Goal: Share content: Share content

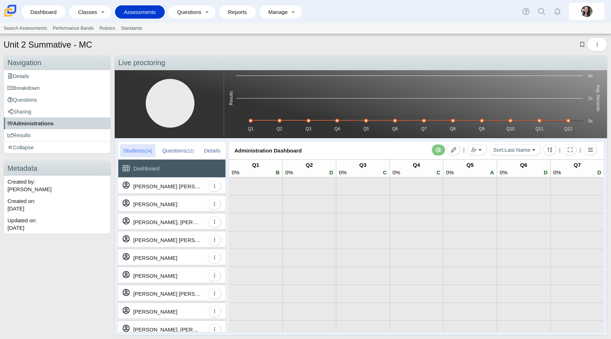
click at [36, 123] on span "Administrations" at bounding box center [31, 123] width 46 height 6
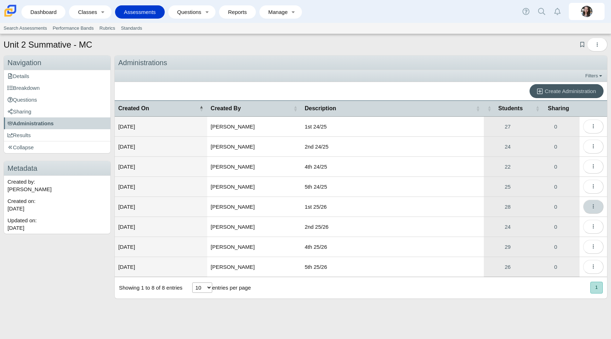
click at [591, 205] on button "More options" at bounding box center [593, 206] width 20 height 14
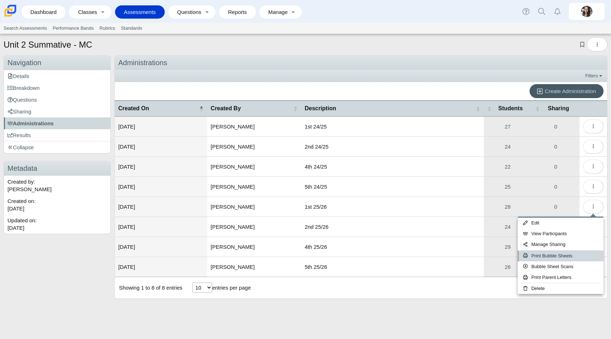
click at [546, 255] on link "Print Bubble Sheets" at bounding box center [561, 255] width 86 height 11
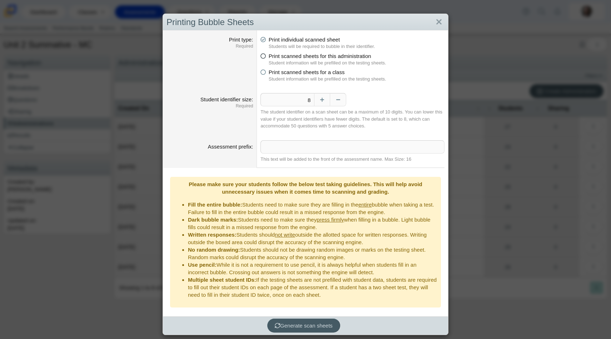
click at [263, 54] on icon at bounding box center [263, 54] width 5 height 5
click at [263, 54] on input "Print scanned sheets for this administration" at bounding box center [262, 54] width 5 height 5
radio input "true"
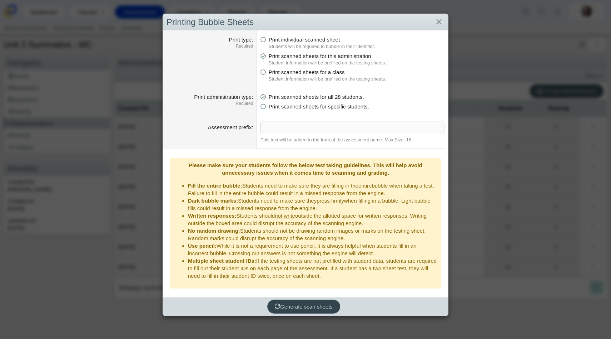
click at [293, 303] on span "Generate scan sheets" at bounding box center [304, 306] width 58 height 6
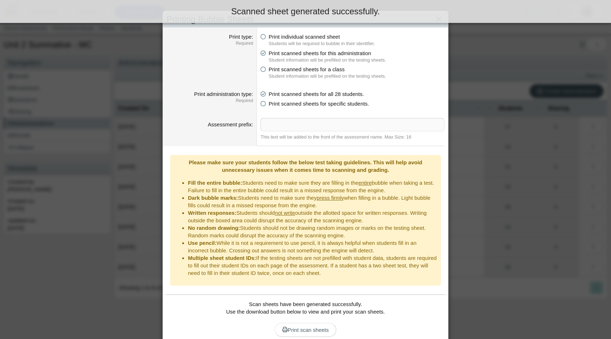
scroll to position [25, 0]
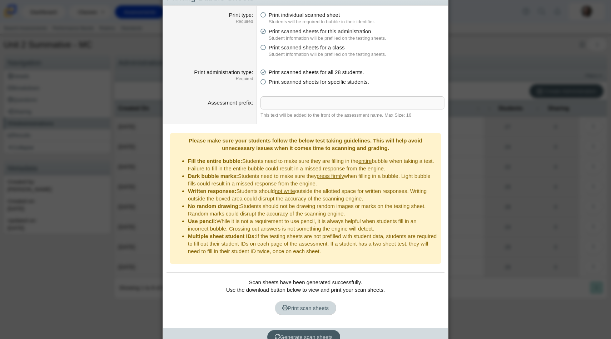
click at [312, 305] on span "Print scan sheets" at bounding box center [305, 308] width 46 height 6
click at [152, 77] on div "Printing Bubble Sheets Print type Required Print individual scanned sheet Stude…" at bounding box center [305, 169] width 611 height 339
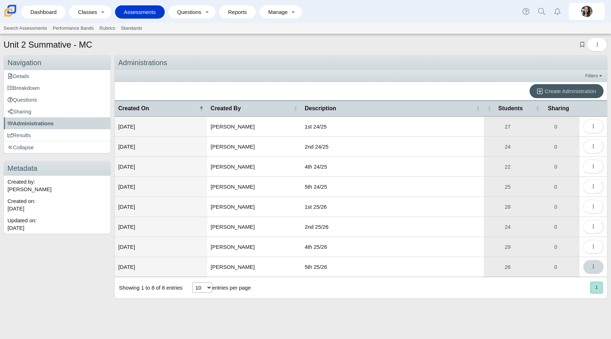
click at [589, 266] on button "More options" at bounding box center [593, 267] width 20 height 14
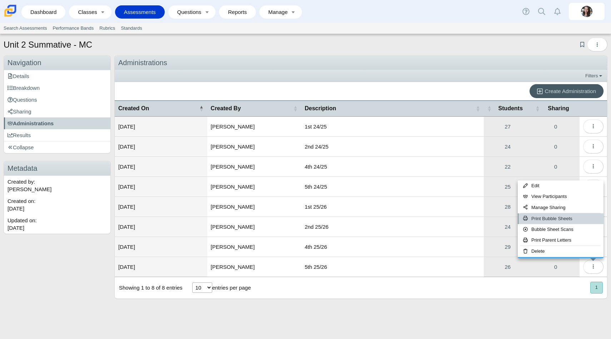
click at [540, 216] on link "Print Bubble Sheets" at bounding box center [561, 218] width 86 height 11
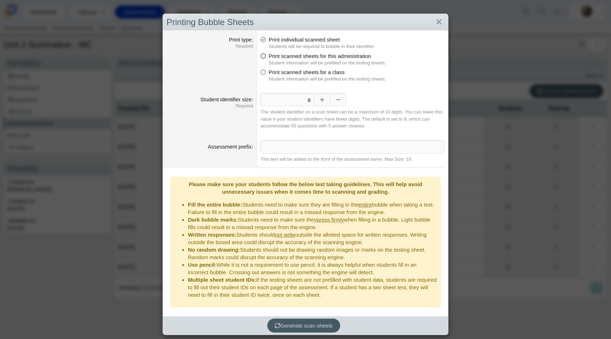
click at [306, 59] on span "Print scanned sheets for this administration" at bounding box center [320, 56] width 103 height 6
click at [265, 56] on input "Print scanned sheets for this administration" at bounding box center [262, 54] width 5 height 5
radio input "true"
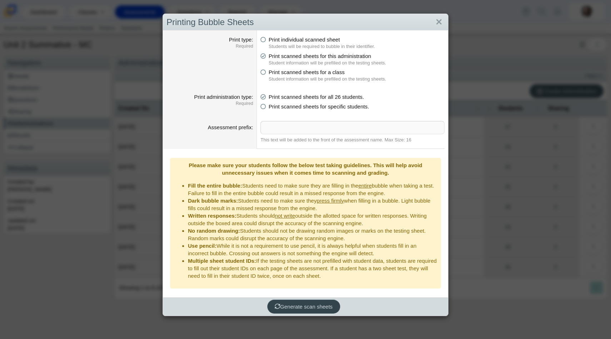
click at [296, 303] on span "Generate scan sheets" at bounding box center [304, 306] width 58 height 6
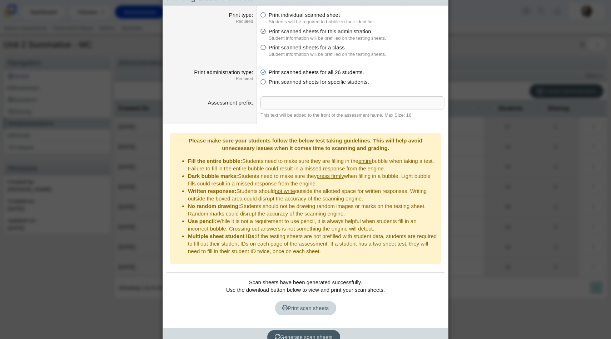
click at [297, 305] on span "Print scan sheets" at bounding box center [305, 308] width 46 height 6
click at [110, 111] on div "Printing Bubble Sheets Print type Required Print individual scanned sheet Stude…" at bounding box center [305, 169] width 611 height 339
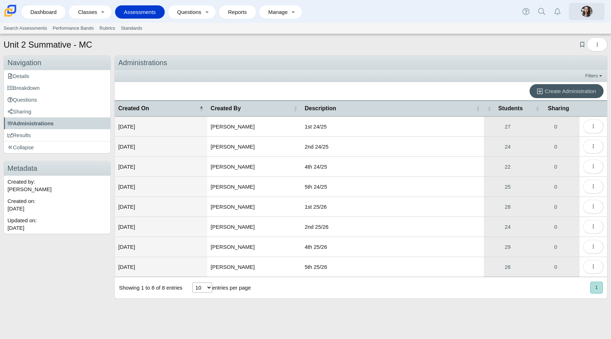
click at [586, 13] on img at bounding box center [586, 11] width 11 height 11
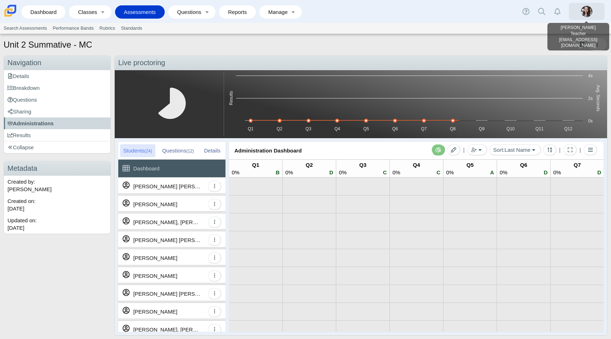
click at [588, 9] on img at bounding box center [586, 11] width 11 height 11
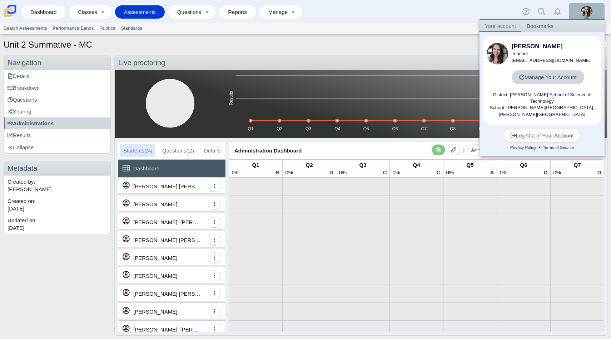
click at [564, 72] on link "Manage Your Account" at bounding box center [548, 77] width 73 height 14
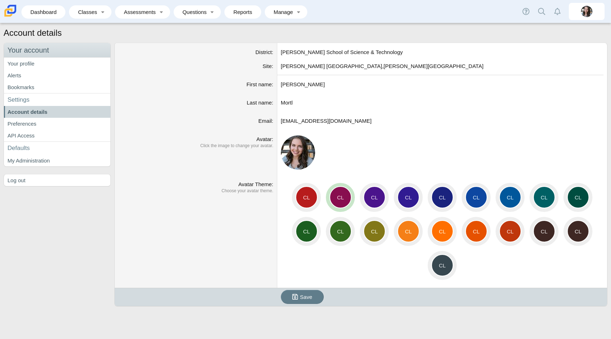
click at [337, 197] on div "CL" at bounding box center [341, 197] width 22 height 22
click at [0, 0] on input"] "CL" at bounding box center [0, 0] width 0 height 0
click at [50, 65] on link "Your profile" at bounding box center [57, 64] width 107 height 12
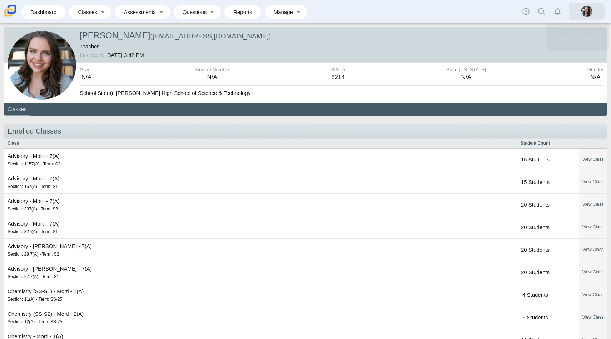
click at [589, 13] on img at bounding box center [586, 11] width 11 height 11
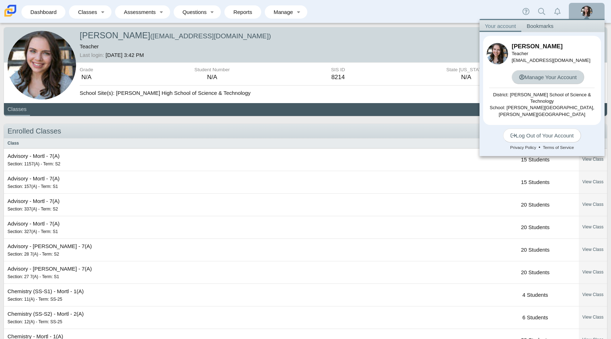
click at [538, 78] on link "Manage Your Account" at bounding box center [548, 77] width 73 height 14
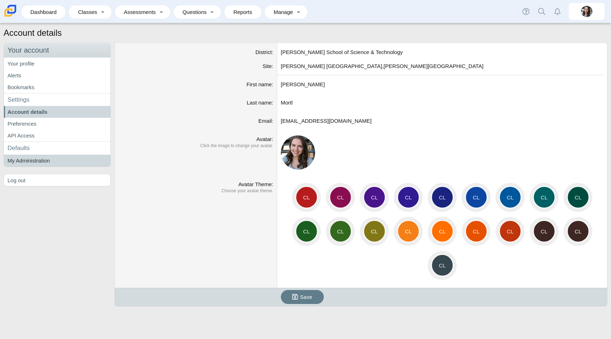
click at [15, 160] on link "My Administration" at bounding box center [57, 160] width 107 height 12
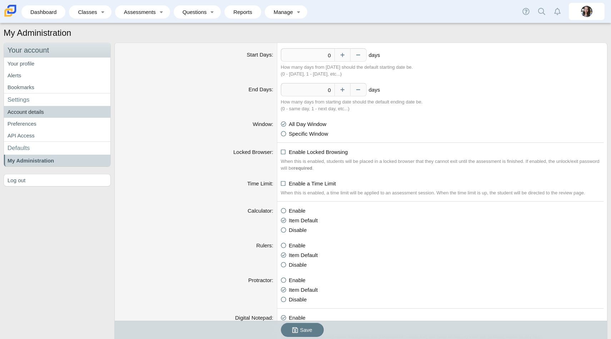
click at [32, 116] on link "Account details" at bounding box center [57, 112] width 107 height 12
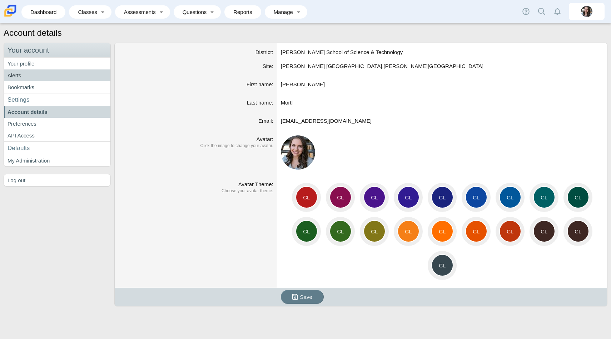
click at [18, 78] on link "Alerts" at bounding box center [57, 75] width 107 height 12
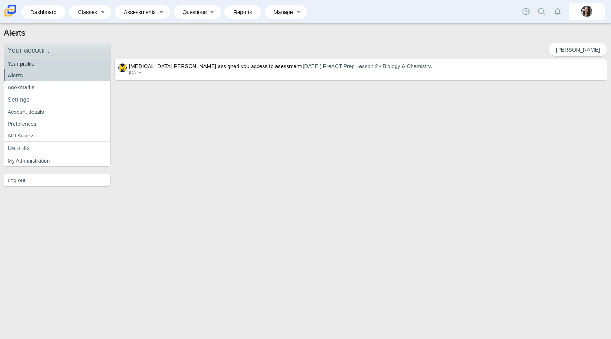
click at [30, 64] on link "Your profile" at bounding box center [57, 64] width 107 height 12
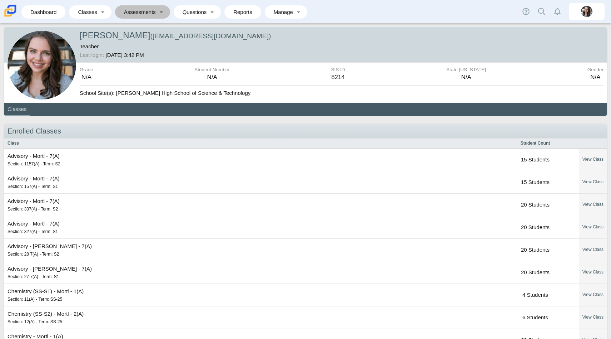
click at [137, 13] on link "Assessments" at bounding box center [138, 11] width 38 height 13
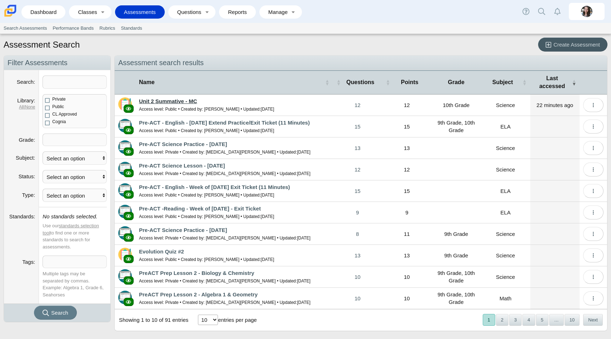
click at [166, 100] on link "Unit 2 Summative - MC" at bounding box center [168, 101] width 58 height 6
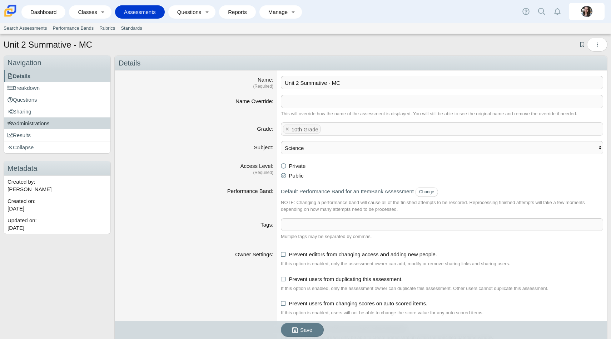
click at [54, 119] on link "Administrations" at bounding box center [57, 123] width 107 height 12
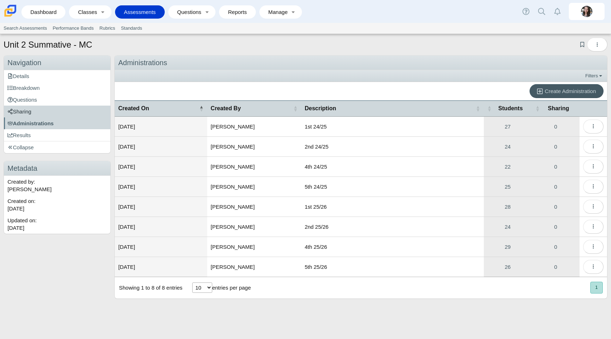
click at [41, 109] on link "Sharing" at bounding box center [57, 111] width 107 height 12
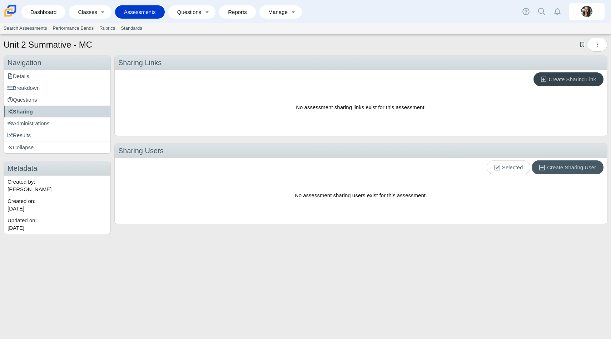
click at [553, 78] on span "Create Sharing Link" at bounding box center [573, 79] width 48 height 6
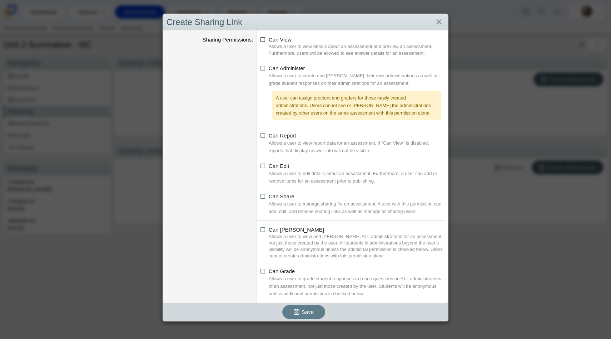
click at [269, 40] on span "Can View" at bounding box center [280, 39] width 23 height 6
click at [265, 40] on input "Can View" at bounding box center [262, 37] width 5 height 5
checkbox input "true"
click at [265, 67] on icon at bounding box center [263, 66] width 5 height 5
click at [265, 67] on input "Can Administer" at bounding box center [262, 66] width 5 height 5
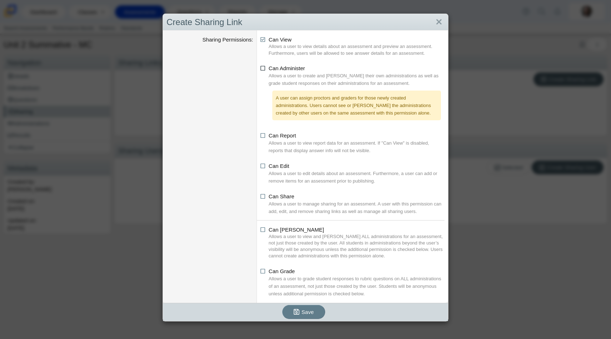
checkbox input "true"
click at [262, 165] on icon at bounding box center [263, 164] width 5 height 5
click at [262, 165] on input "Can Edit" at bounding box center [262, 164] width 5 height 5
checkbox input "true"
click at [262, 137] on icon at bounding box center [263, 134] width 5 height 5
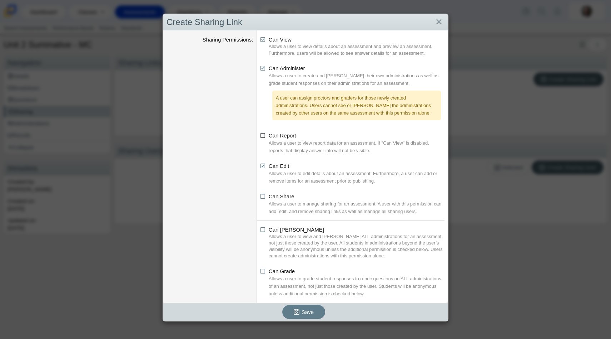
click at [262, 136] on input "Can Report" at bounding box center [262, 133] width 5 height 5
checkbox input "true"
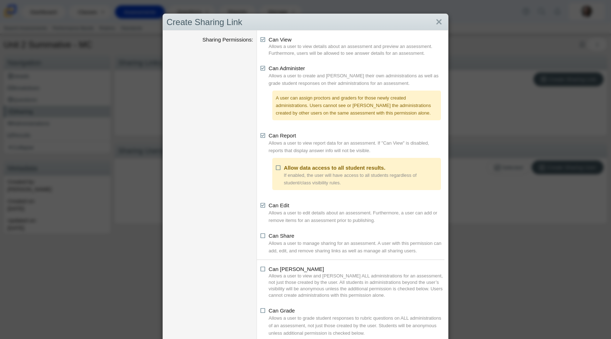
scroll to position [25, 0]
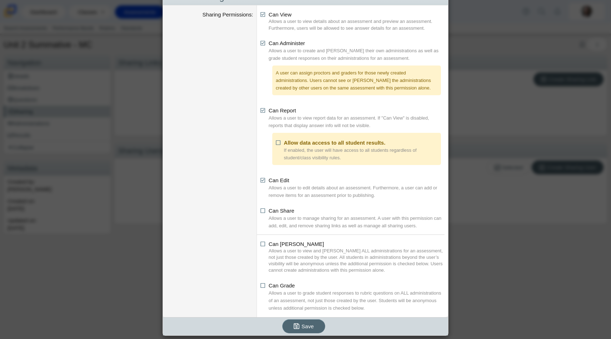
click at [305, 328] on span "Save" at bounding box center [308, 326] width 12 height 6
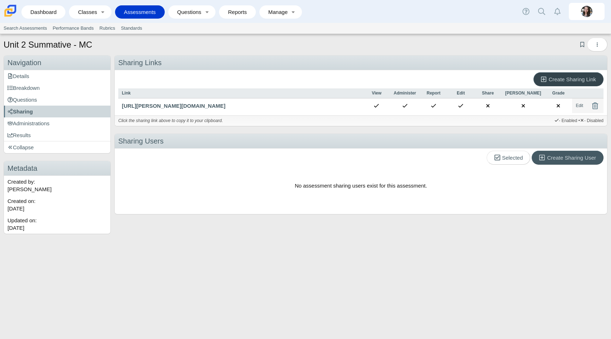
click at [551, 82] on link "Create Sharing Link" at bounding box center [569, 79] width 70 height 14
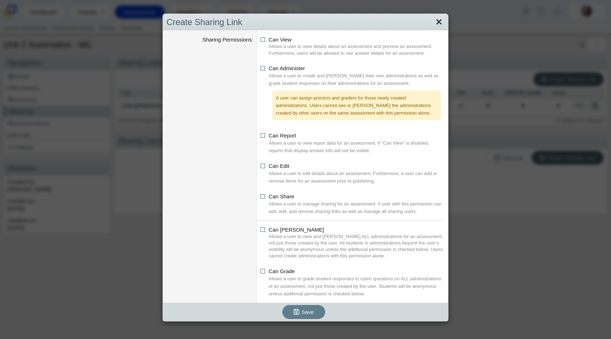
click at [437, 19] on link "Close" at bounding box center [439, 22] width 11 height 12
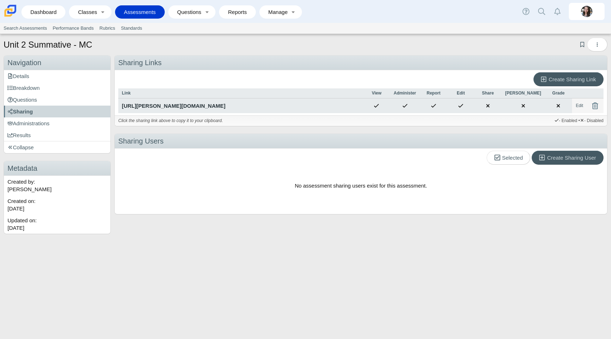
click at [233, 108] on div "[URL][PERSON_NAME][DOMAIN_NAME]" at bounding box center [241, 106] width 238 height 8
type textarea "[URL][PERSON_NAME][DOMAIN_NAME]"
